Goal: Information Seeking & Learning: Learn about a topic

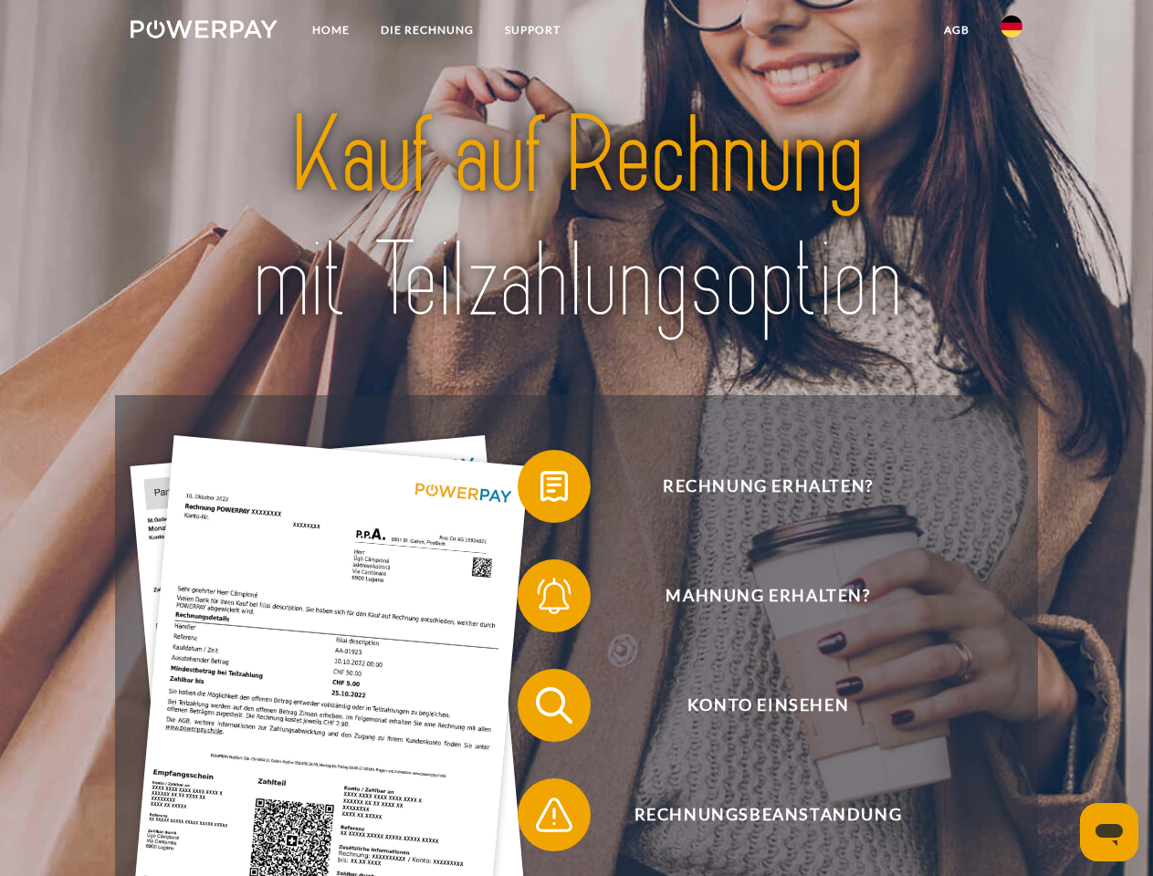
click at [204, 32] on img at bounding box center [204, 29] width 147 height 18
click at [1011, 32] on img at bounding box center [1011, 27] width 22 height 22
click at [956, 30] on link "agb" at bounding box center [956, 30] width 57 height 33
click at [540, 490] on span at bounding box center [526, 486] width 91 height 91
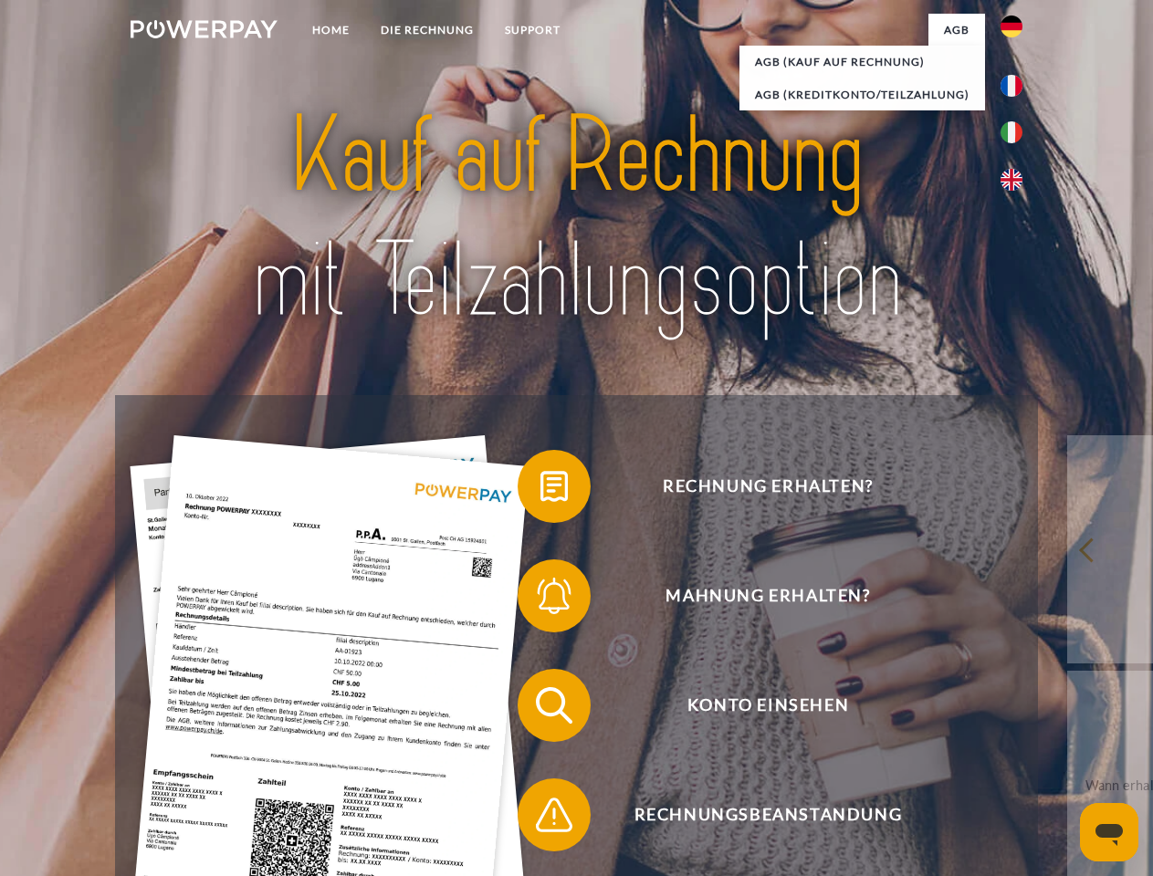
click at [540, 600] on span at bounding box center [526, 595] width 91 height 91
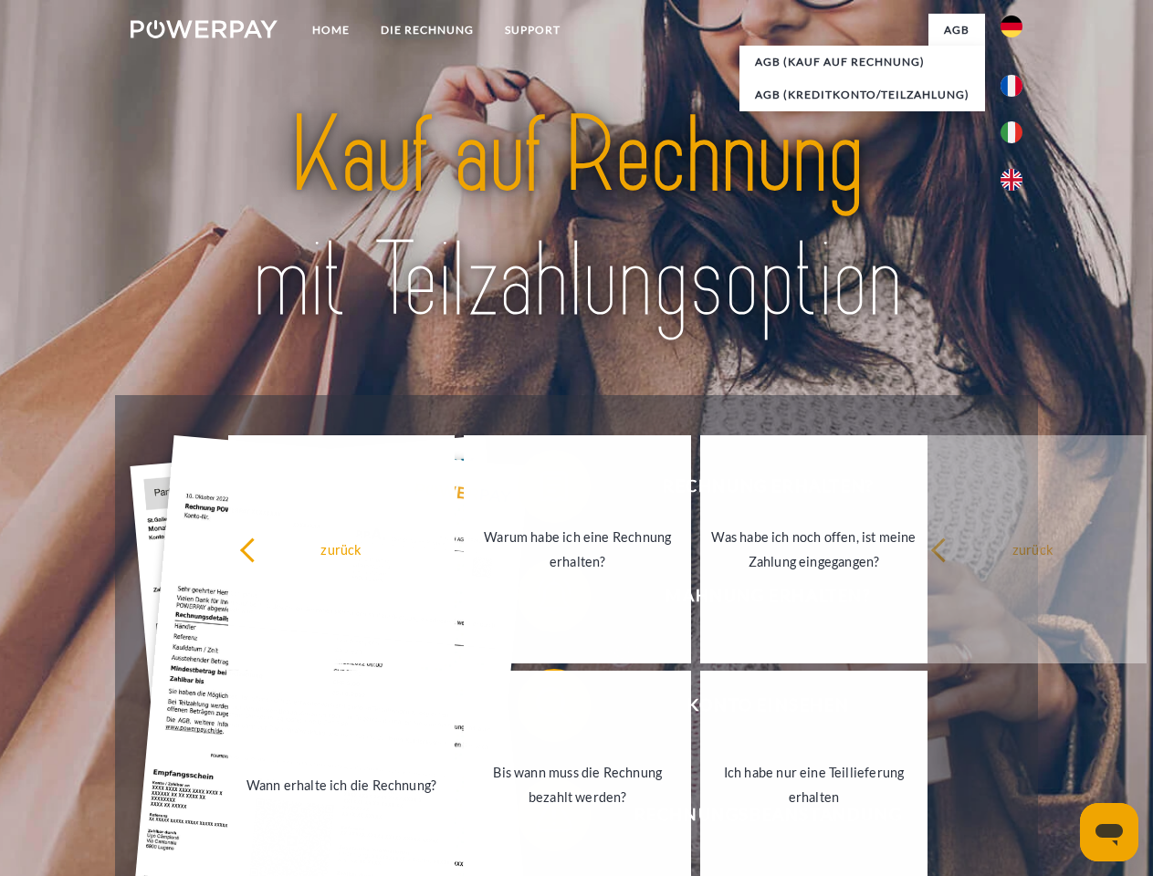
click at [540, 709] on link "Bis wann muss die Rechnung bezahlt werden?" at bounding box center [577, 785] width 227 height 228
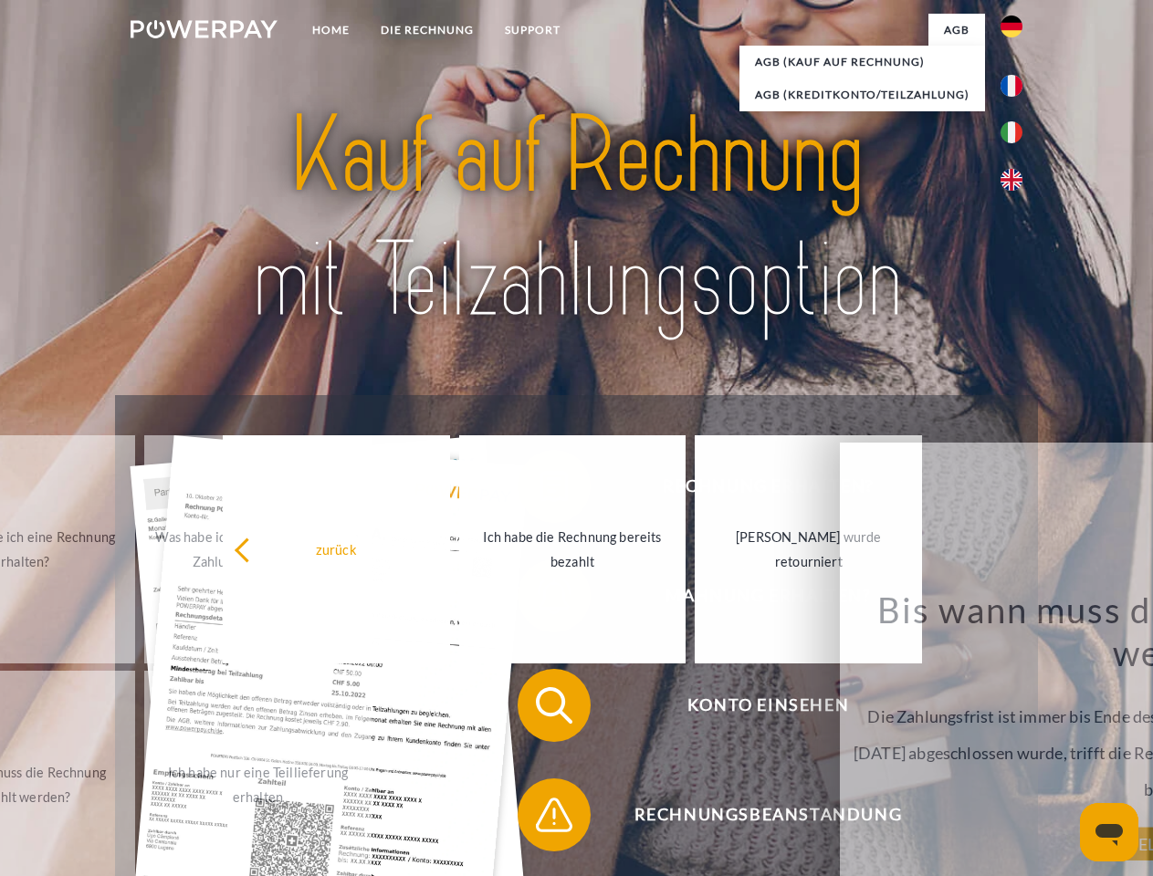
click at [540, 819] on span at bounding box center [526, 814] width 91 height 91
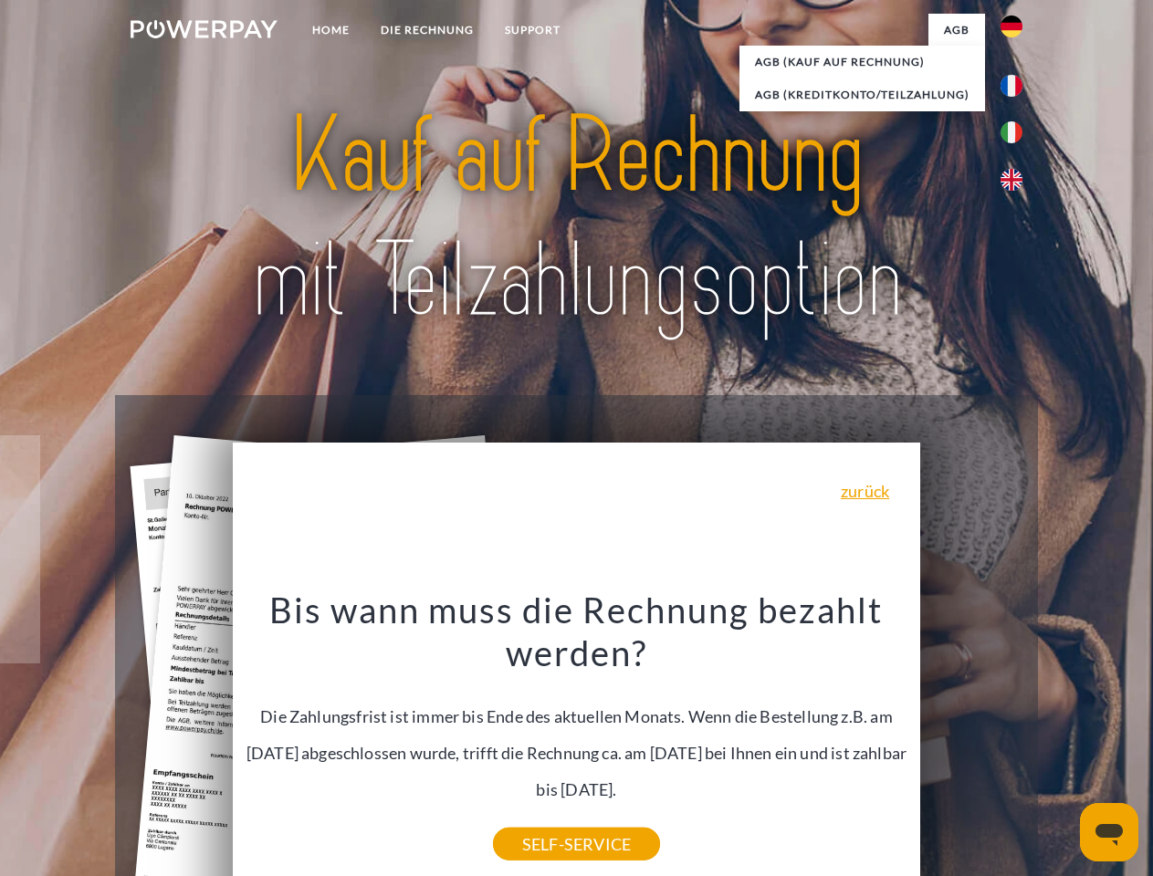
click at [1109, 832] on icon "Messaging-Fenster öffnen" at bounding box center [1108, 835] width 27 height 22
